Goal: Information Seeking & Learning: Learn about a topic

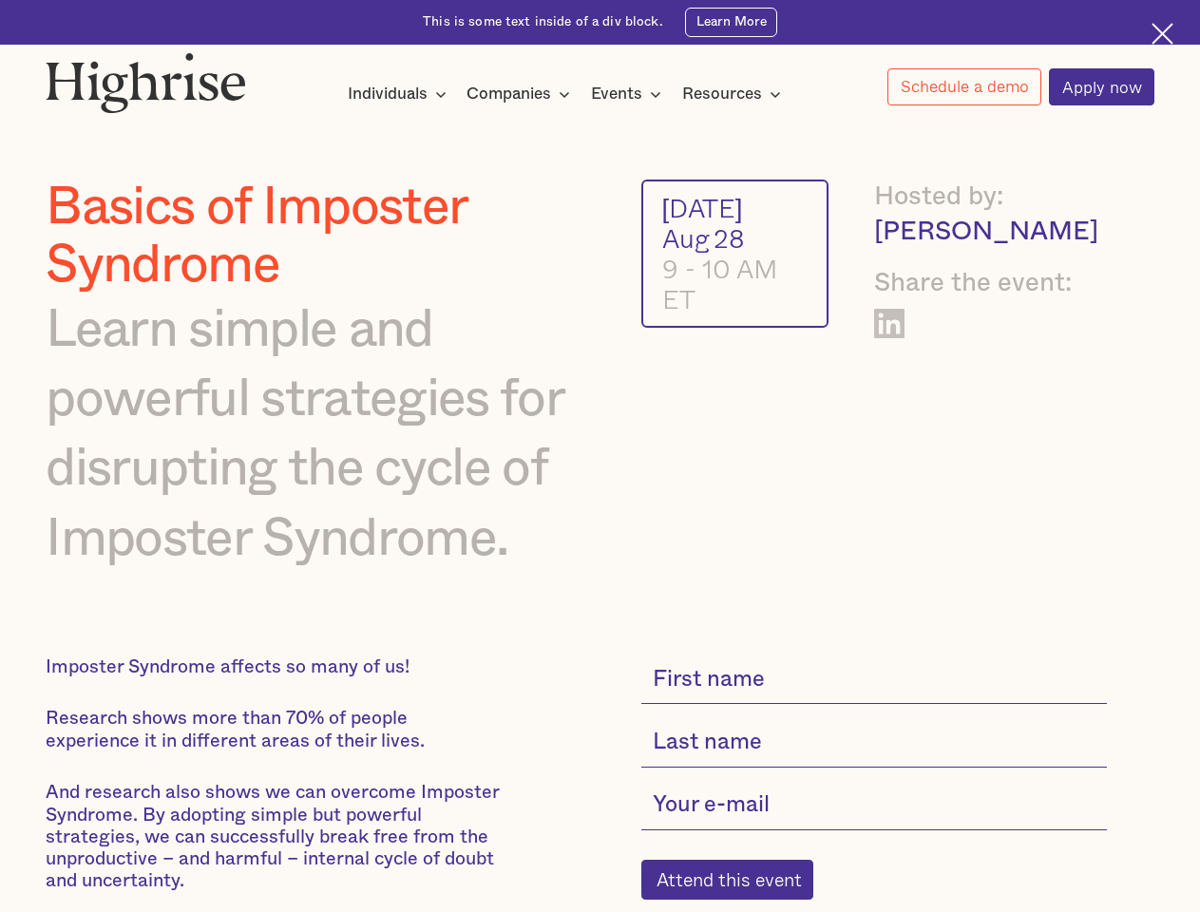
click at [147, 78] on img at bounding box center [146, 82] width 201 height 61
click at [397, 95] on div "Individuals" at bounding box center [388, 94] width 80 height 23
click at [522, 95] on div "Companies" at bounding box center [509, 94] width 85 height 23
click at [631, 95] on div "Events" at bounding box center [616, 94] width 51 height 23
click at [737, 95] on div "Resources" at bounding box center [722, 94] width 80 height 23
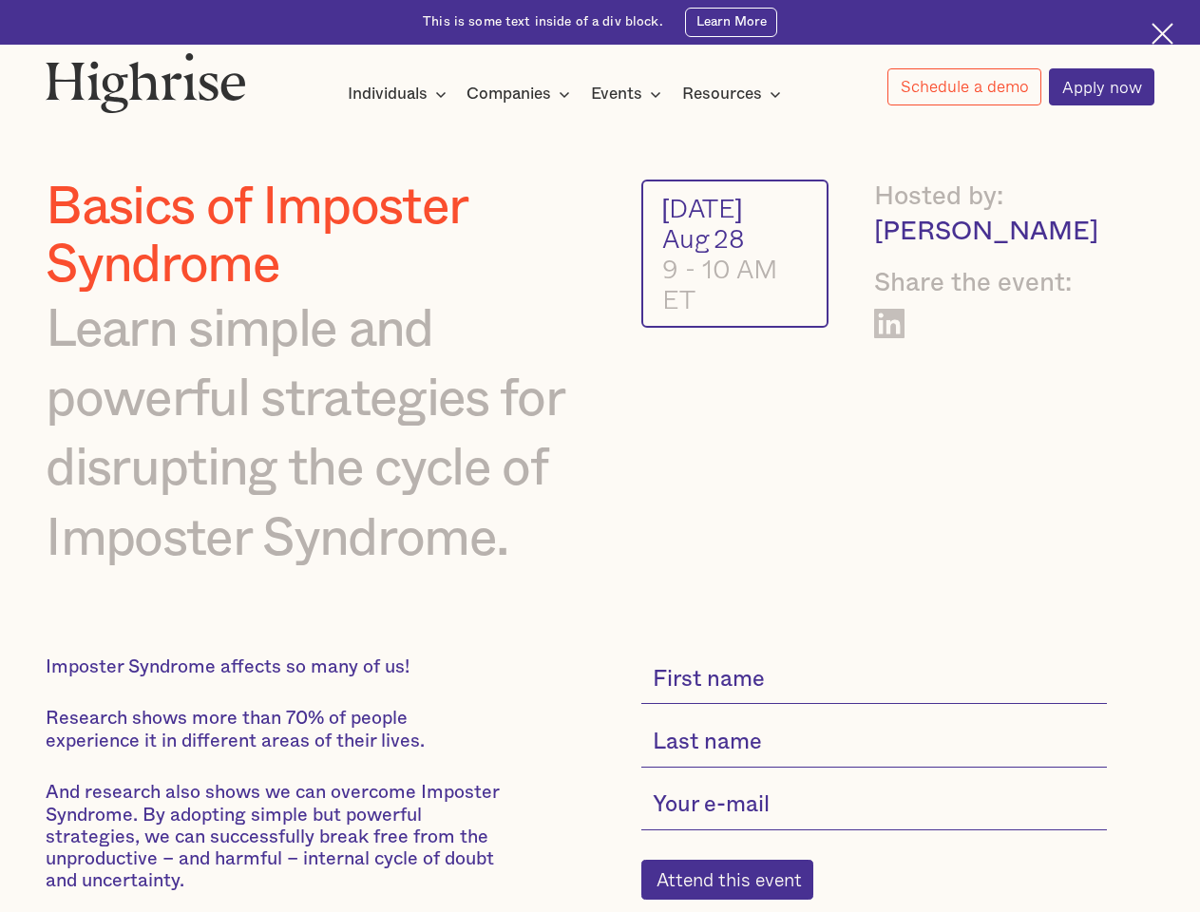
click at [964, 87] on link "Schedule a demo" at bounding box center [965, 86] width 154 height 37
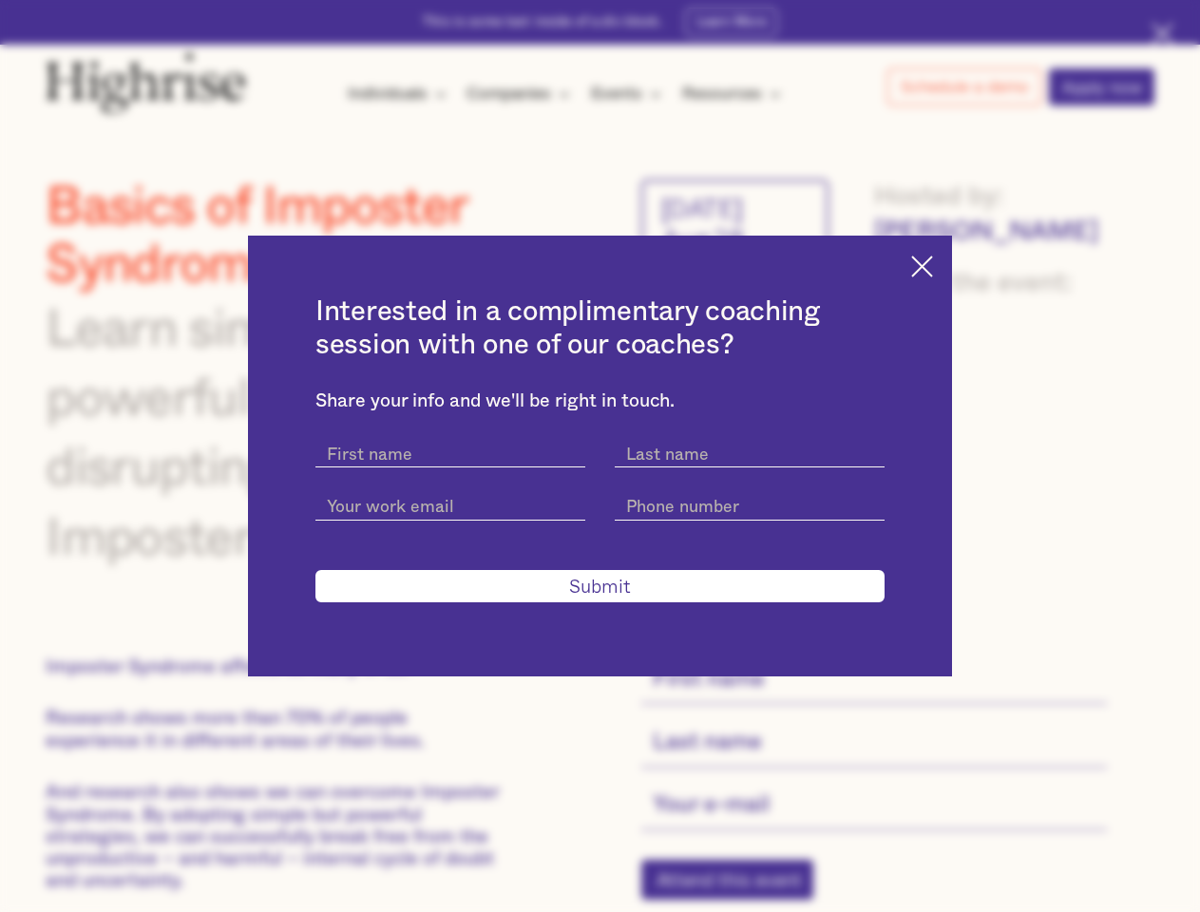
click at [737, 892] on div "Interested in a complimentary coaching session with one of our coaches? Share y…" at bounding box center [600, 456] width 1200 height 912
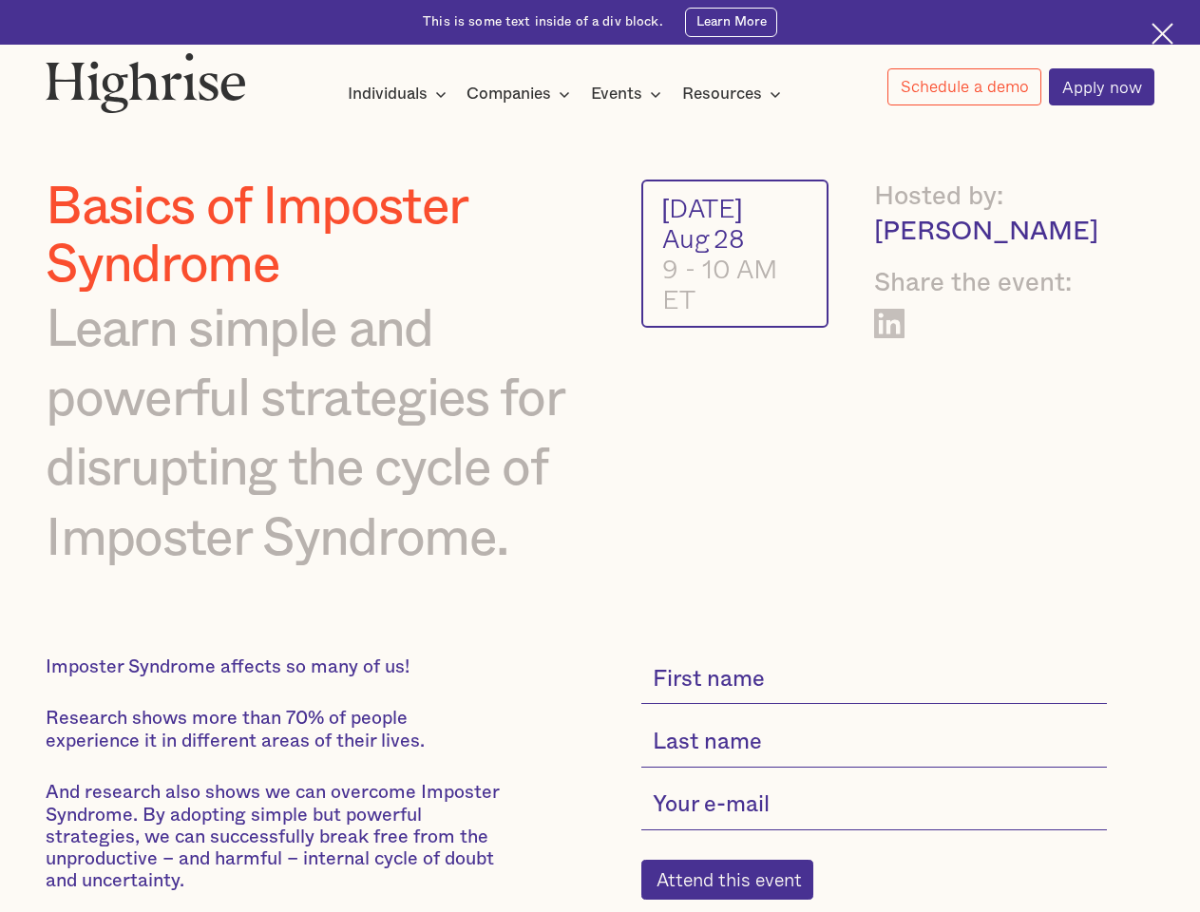
click at [147, 78] on img at bounding box center [146, 82] width 201 height 61
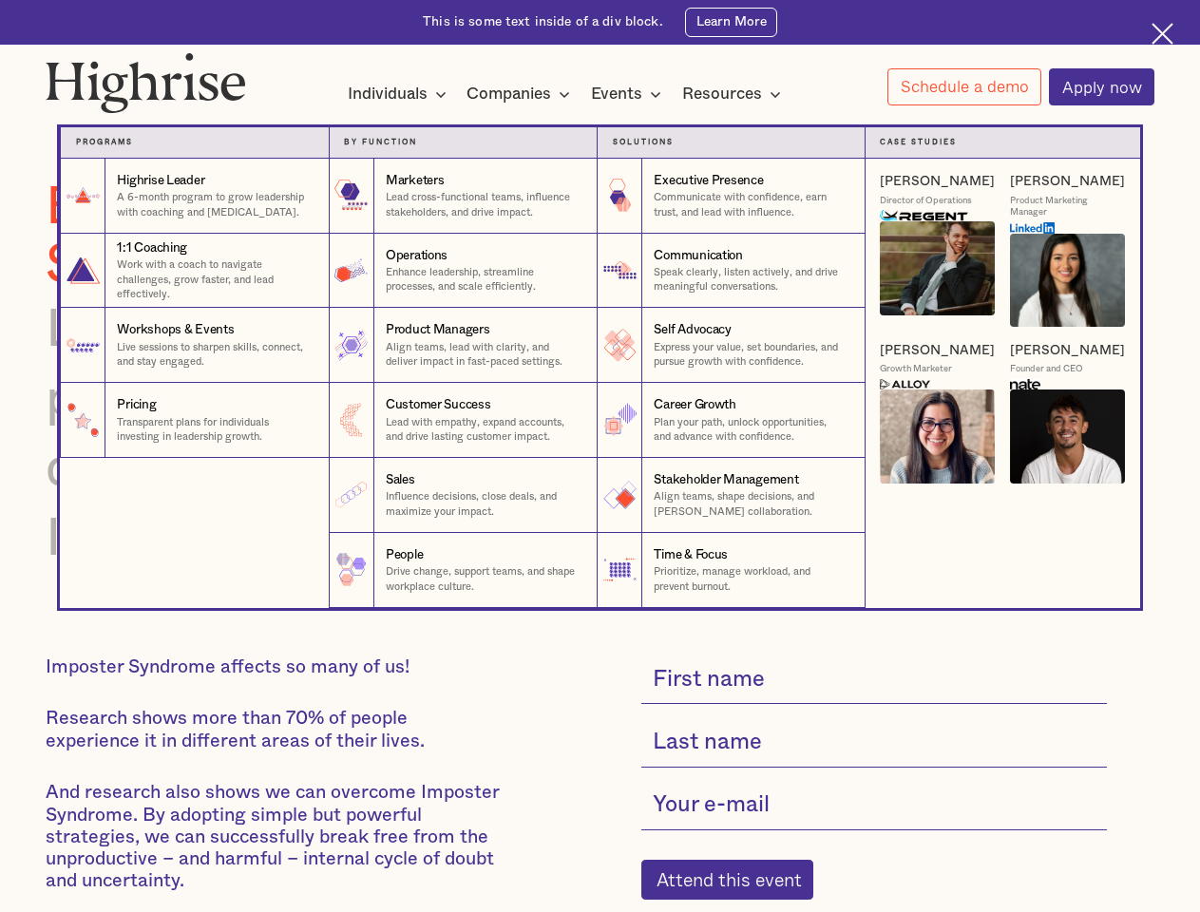
click at [397, 95] on div "Individuals" at bounding box center [388, 94] width 80 height 23
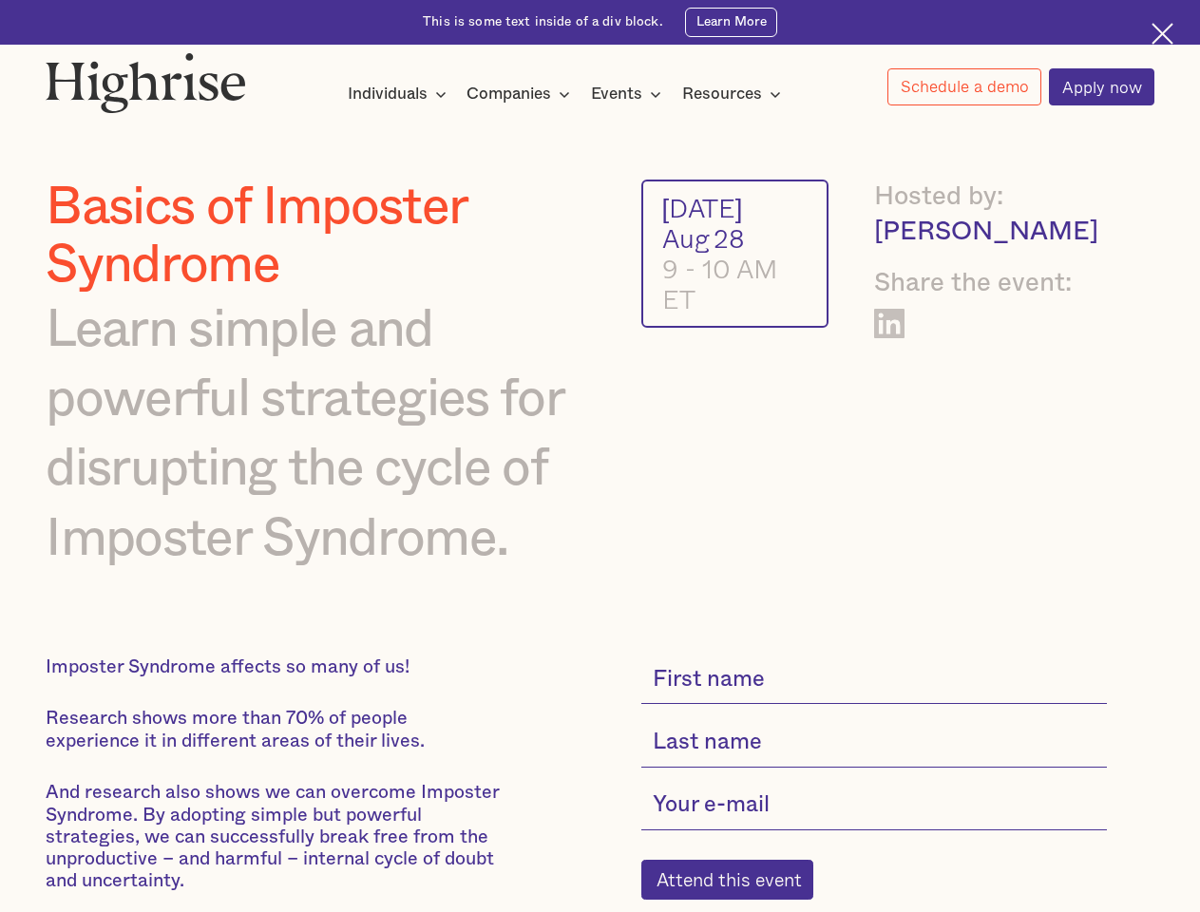
click at [522, 95] on div "Companies" at bounding box center [509, 94] width 85 height 23
click at [631, 95] on div "Events" at bounding box center [616, 94] width 51 height 23
click at [737, 95] on div "Resources" at bounding box center [722, 94] width 80 height 23
click at [964, 87] on link "Schedule a demo" at bounding box center [965, 86] width 154 height 37
click at [0, 0] on div "Interested in a complimentary coaching session with one of our coaches? Share y…" at bounding box center [0, 0] width 0 height 0
